Goal: Information Seeking & Learning: Learn about a topic

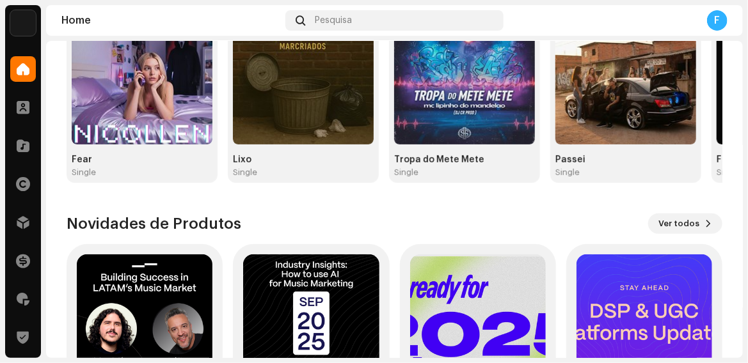
scroll to position [256, 0]
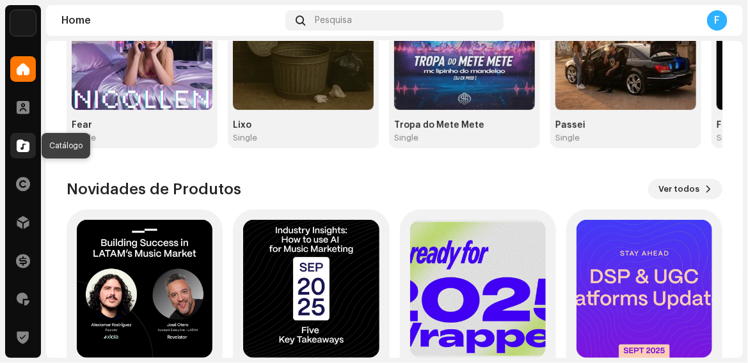
click at [24, 147] on span at bounding box center [23, 146] width 13 height 10
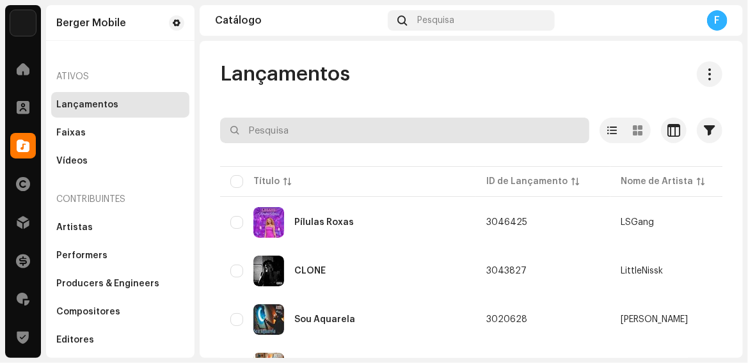
click at [282, 129] on input "text" at bounding box center [404, 131] width 369 height 26
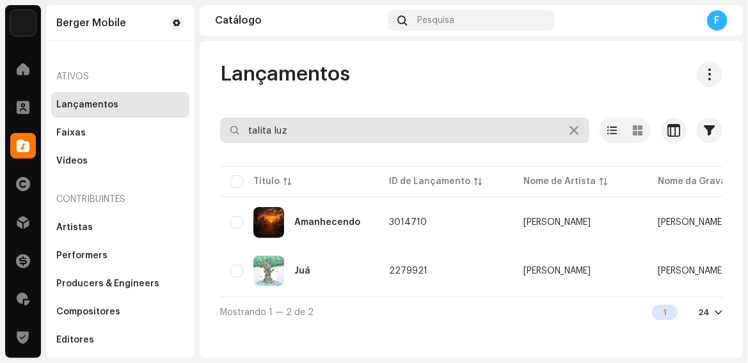
type input "talita luz"
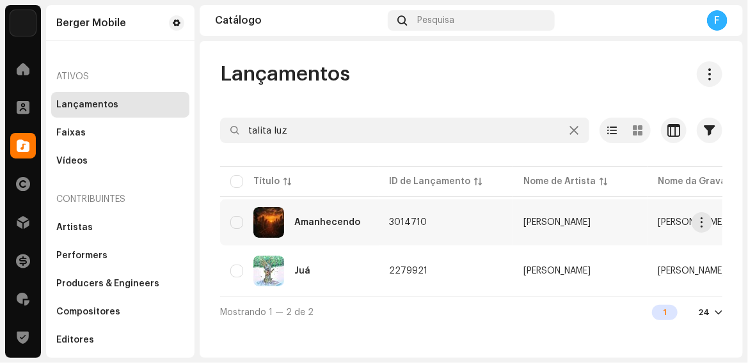
click at [304, 221] on div "Amanhecendo" at bounding box center [327, 222] width 66 height 9
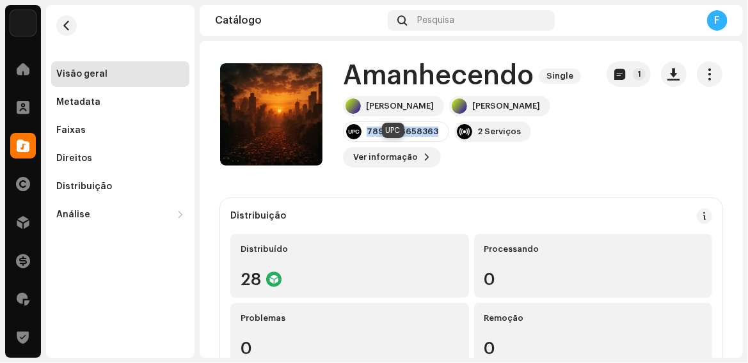
drag, startPoint x: 367, startPoint y: 152, endPoint x: 436, endPoint y: 155, distance: 69.2
click at [436, 142] on div "7898258658363" at bounding box center [396, 132] width 106 height 20
copy div "7898258658363"
click at [65, 32] on button "button" at bounding box center [66, 25] width 20 height 20
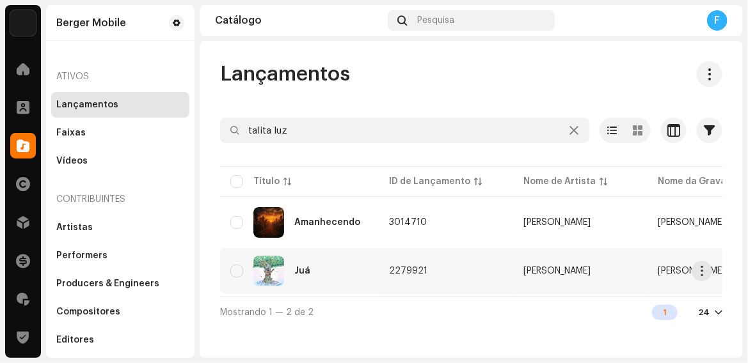
click at [304, 267] on div "Juá" at bounding box center [302, 271] width 16 height 9
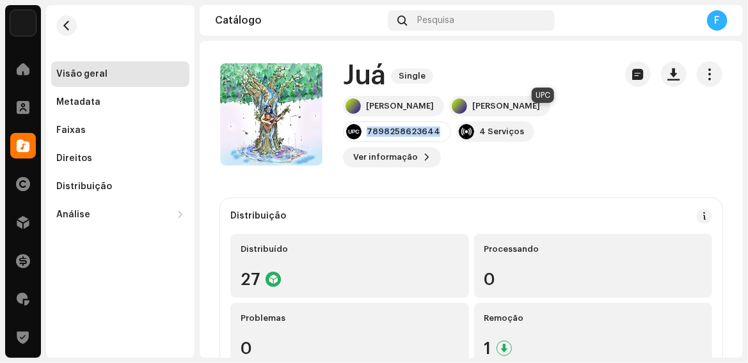
drag, startPoint x: 518, startPoint y: 117, endPoint x: 587, endPoint y: 118, distance: 69.8
click at [451, 122] on div "7898258623644" at bounding box center [397, 132] width 108 height 20
copy div "7898258623644"
click at [24, 145] on span at bounding box center [23, 146] width 13 height 10
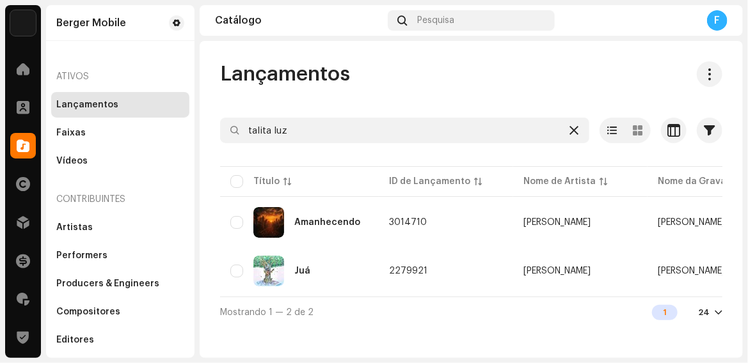
click at [573, 130] on icon at bounding box center [573, 130] width 9 height 10
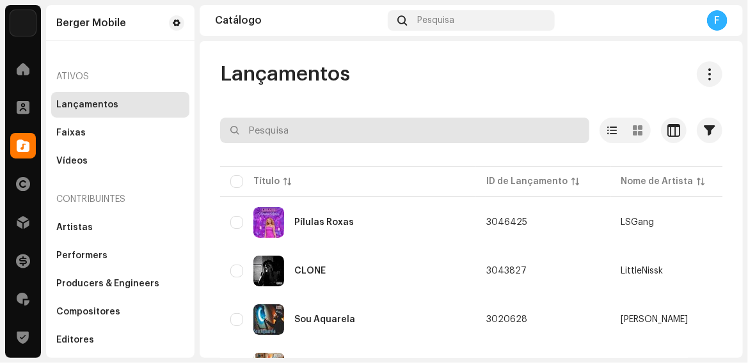
click at [269, 137] on input "text" at bounding box center [404, 131] width 369 height 26
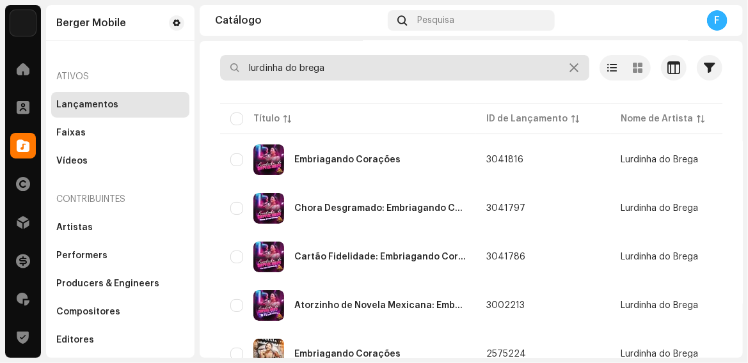
scroll to position [64, 0]
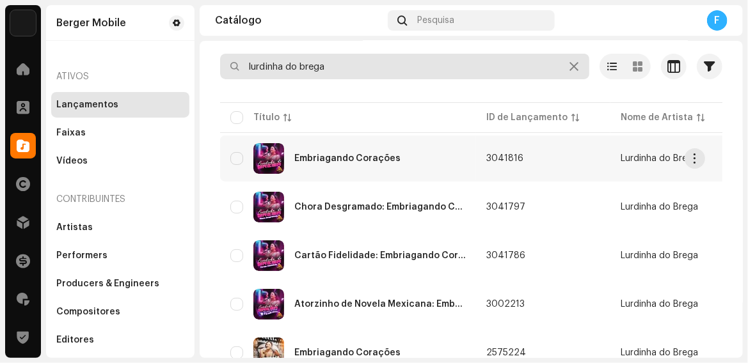
type input "lurdinha do brega"
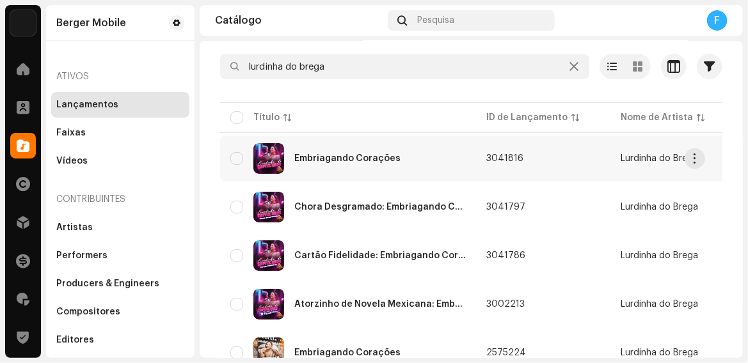
click at [379, 155] on div "Embriagando Corações" at bounding box center [347, 158] width 106 height 9
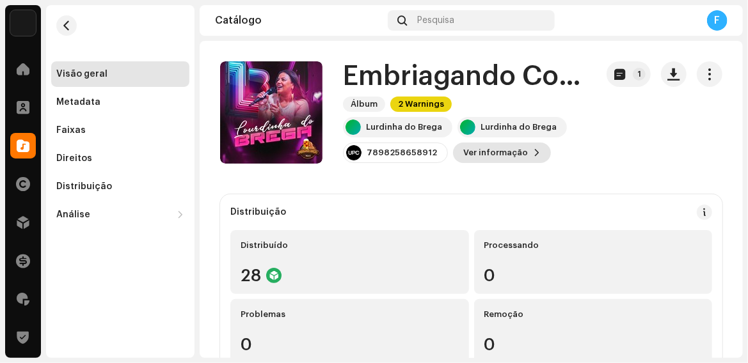
click at [481, 154] on span "Ver informação" at bounding box center [495, 153] width 65 height 26
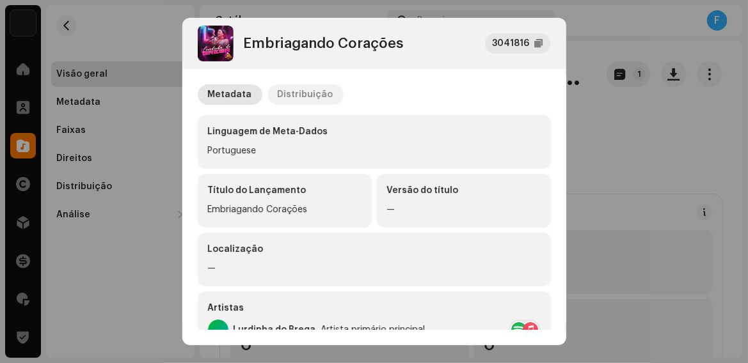
click at [296, 98] on div "Distribuição" at bounding box center [306, 94] width 56 height 20
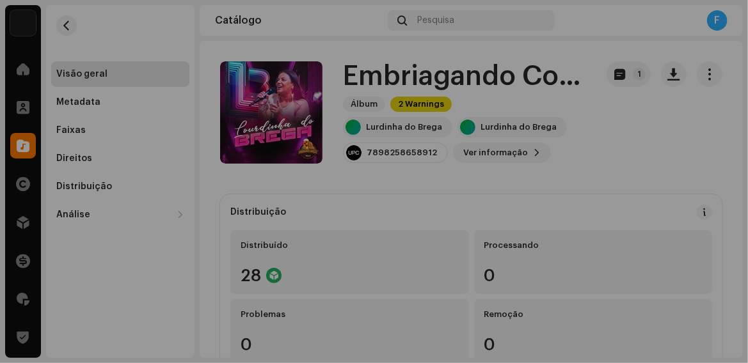
click at [134, 36] on div "Embriagando Corações 3041816 Metadata Distribuição Data de lançamento [DATE], u…" at bounding box center [374, 181] width 748 height 363
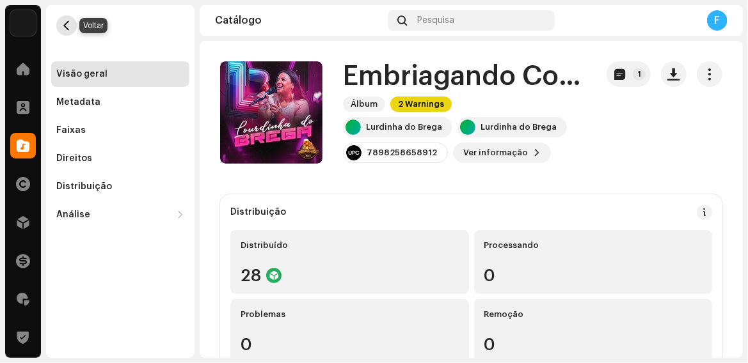
click at [70, 26] on span "button" at bounding box center [67, 25] width 10 height 10
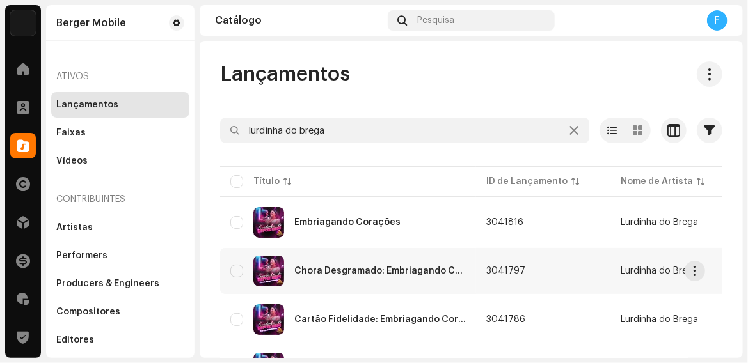
click at [389, 269] on div "Chora Desgramado: Embriagando Corações" at bounding box center [379, 271] width 171 height 9
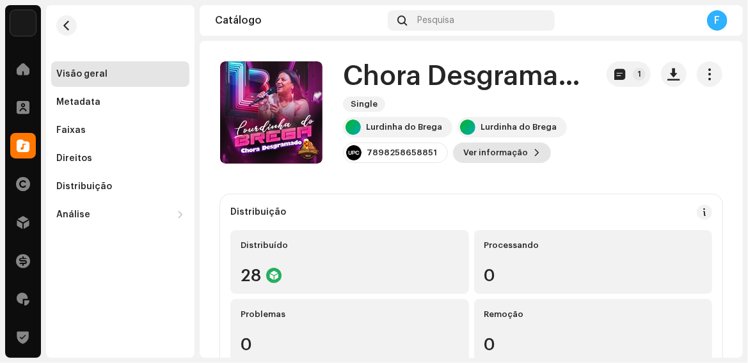
click at [466, 152] on span "Ver informação" at bounding box center [495, 153] width 65 height 26
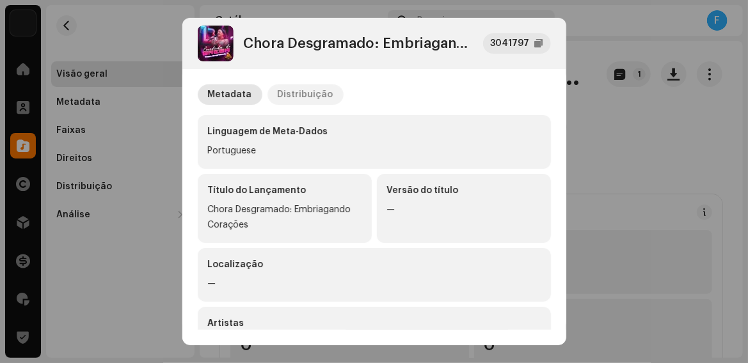
click at [297, 92] on div "Distribuição" at bounding box center [306, 94] width 56 height 20
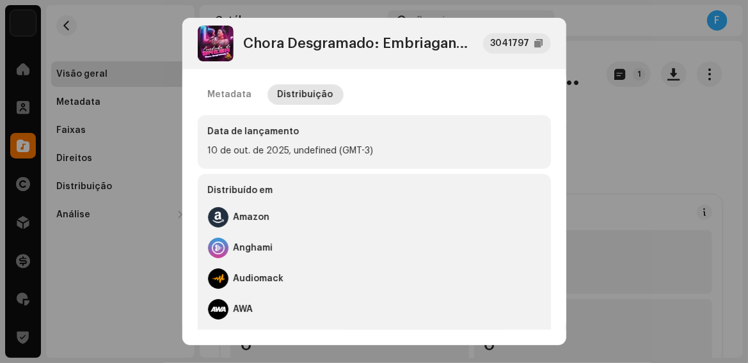
click at [481, 94] on div "Metadata Distribuição" at bounding box center [374, 94] width 353 height 20
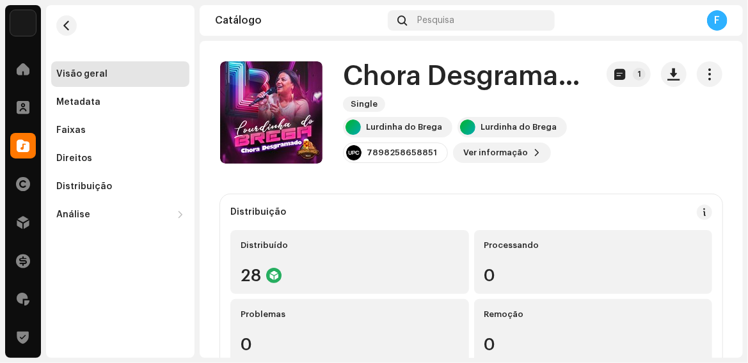
click at [573, 47] on div "Chora Desgramado: Embriagando Corações 3041797 Metadata Distribuição Data de la…" at bounding box center [374, 181] width 748 height 363
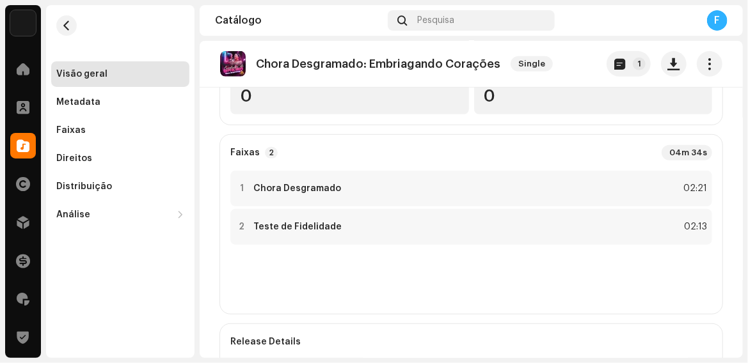
scroll to position [256, 0]
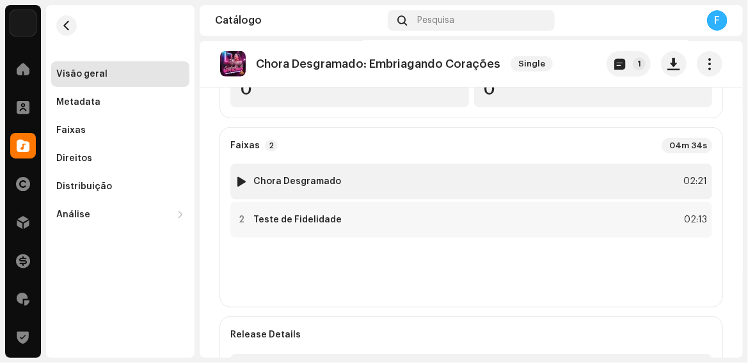
click at [238, 187] on img at bounding box center [242, 181] width 17 height 17
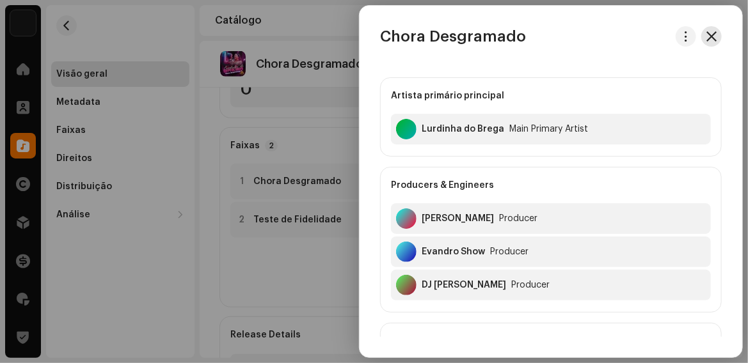
click at [711, 36] on span "button" at bounding box center [711, 36] width 10 height 10
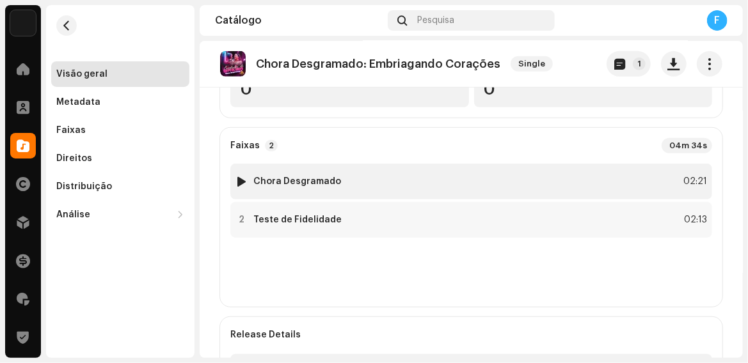
click at [239, 180] on div at bounding box center [242, 182] width 10 height 10
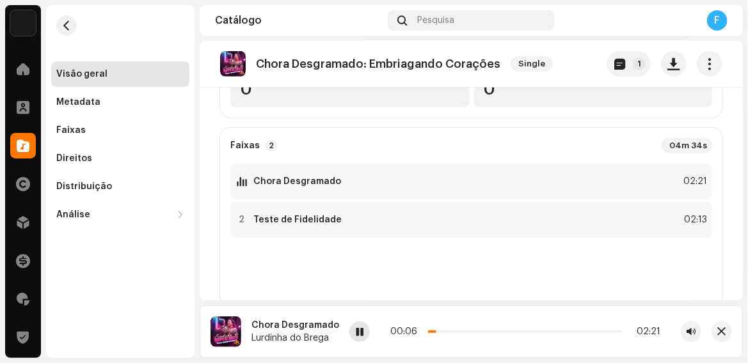
click at [356, 334] on span at bounding box center [360, 333] width 8 height 10
